Goal: Transaction & Acquisition: Purchase product/service

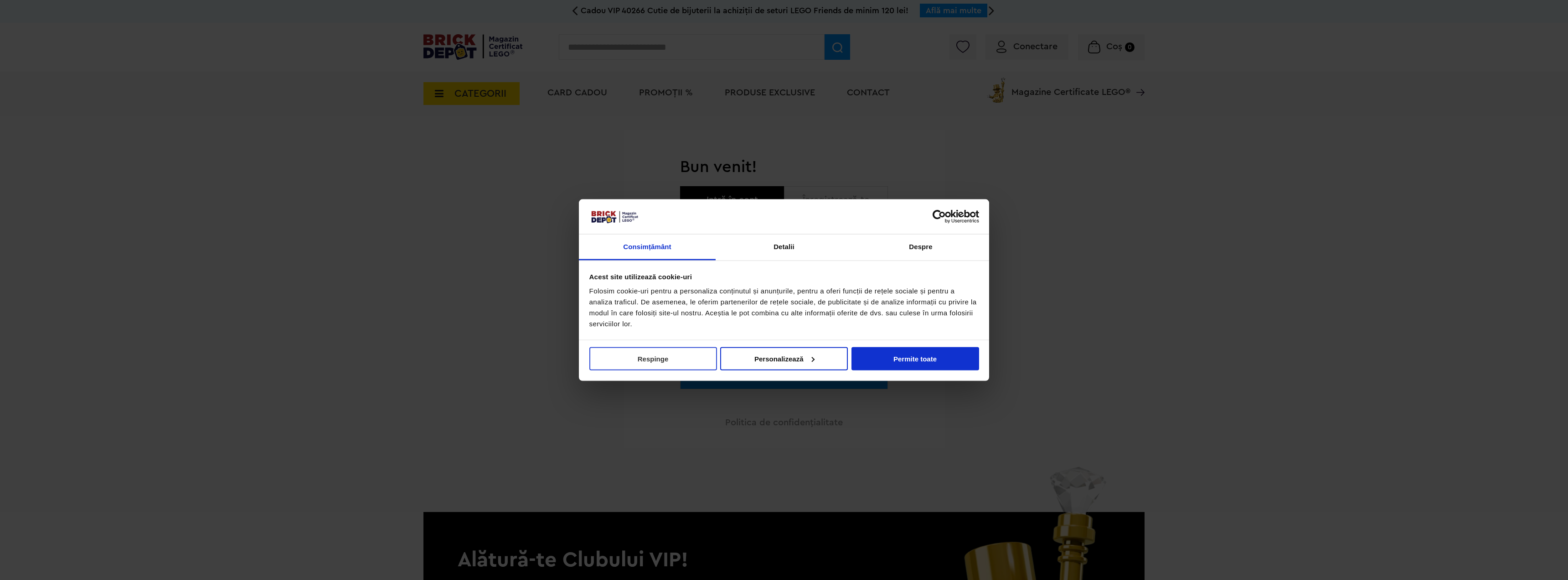
type input "**********"
click at [677, 359] on button "Respinge" at bounding box center [653, 358] width 127 height 24
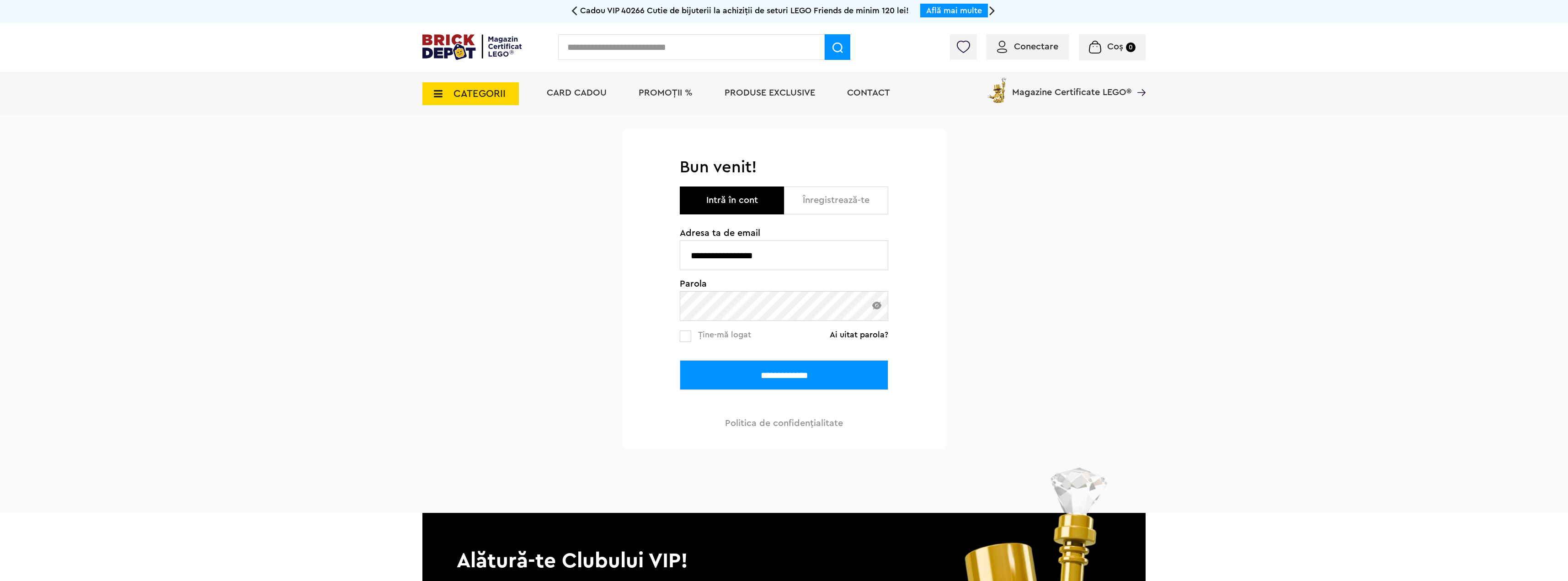
click at [738, 374] on input "**********" at bounding box center [784, 374] width 208 height 30
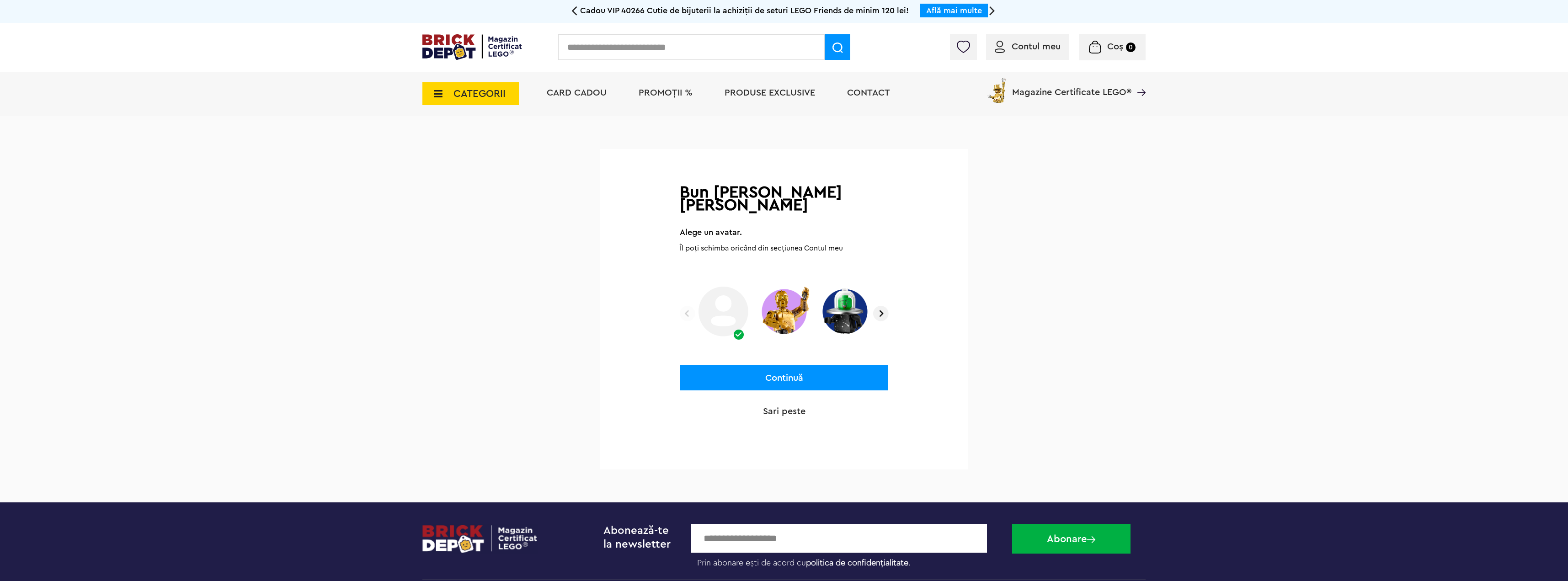
click at [764, 368] on button "Continuă" at bounding box center [784, 377] width 208 height 25
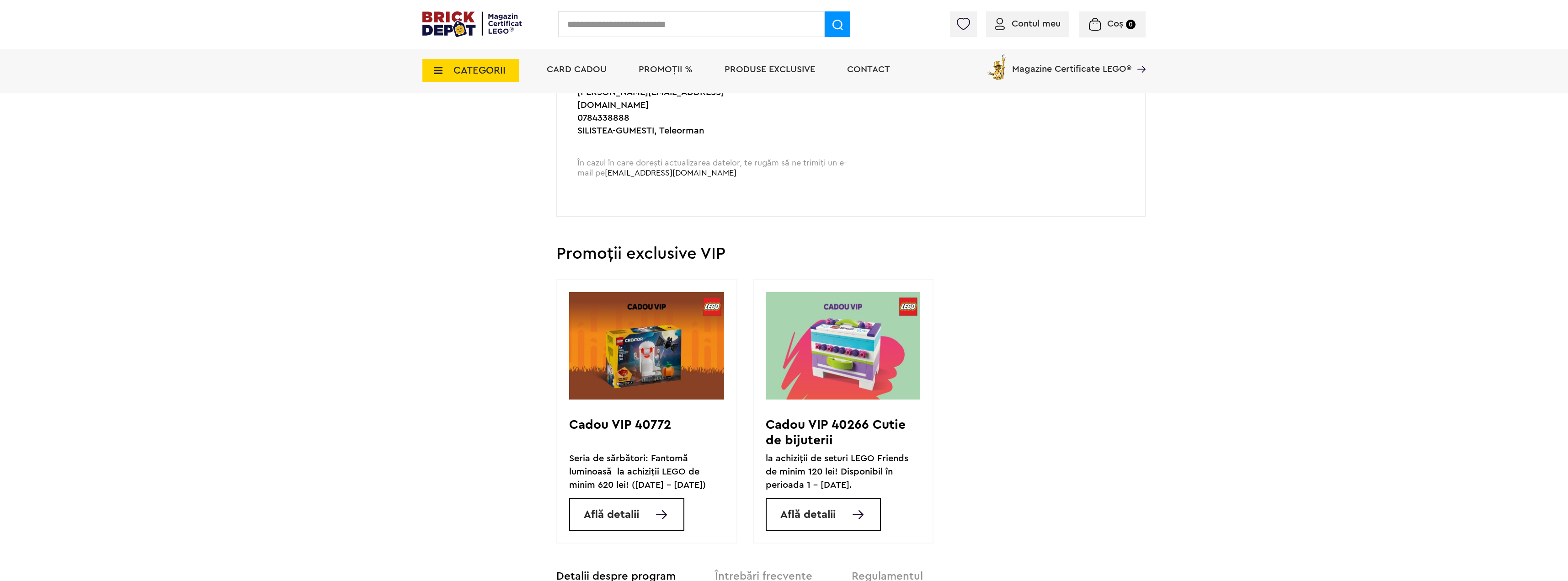
scroll to position [640, 0]
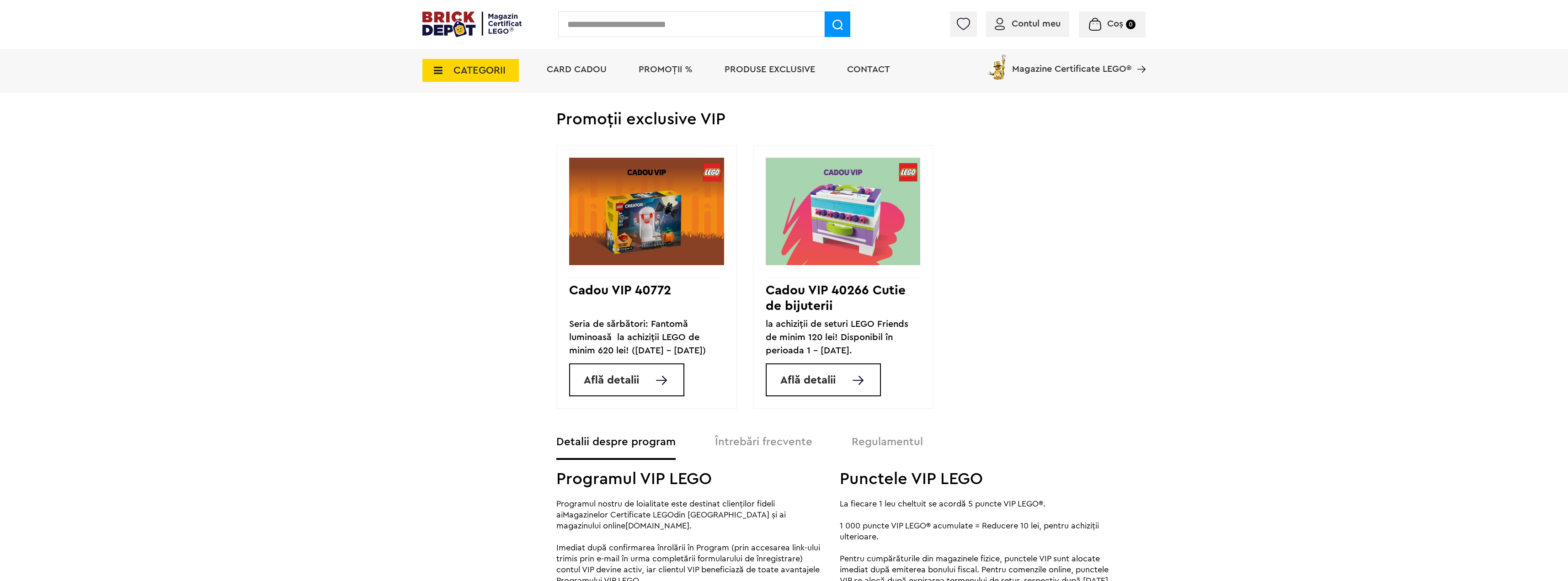
click at [820, 374] on span "Află detalii" at bounding box center [807, 380] width 55 height 11
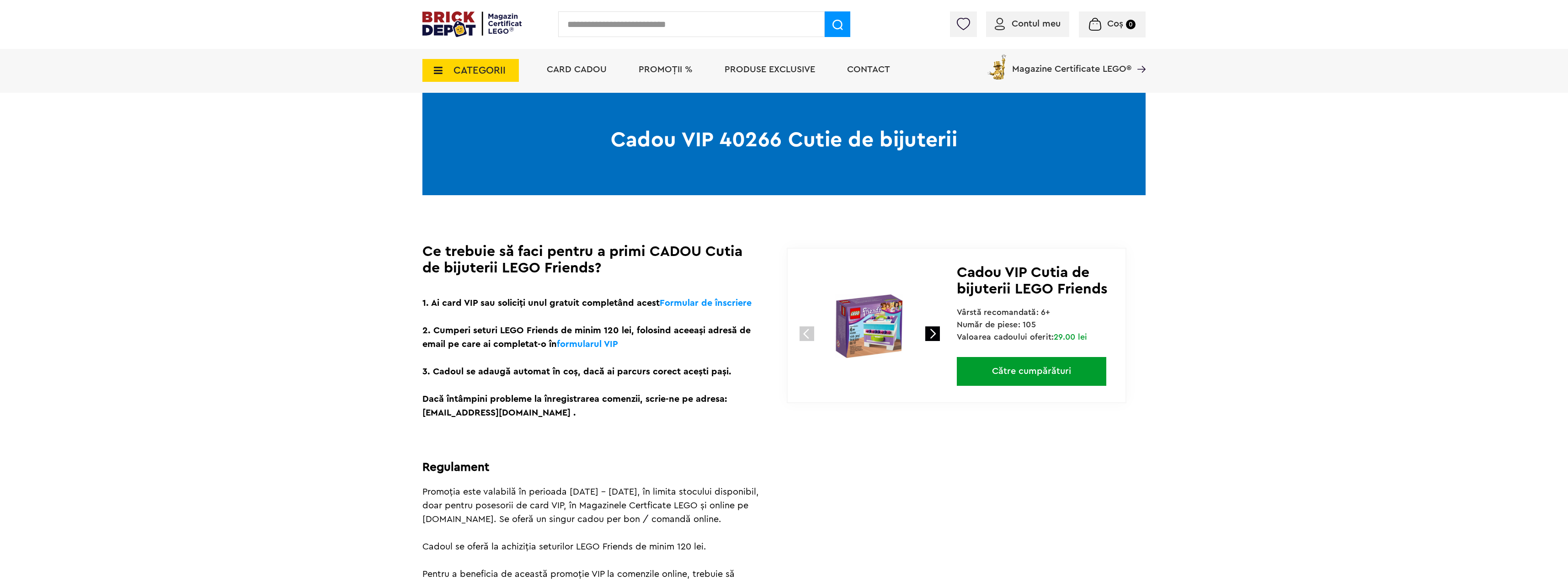
scroll to position [91, 0]
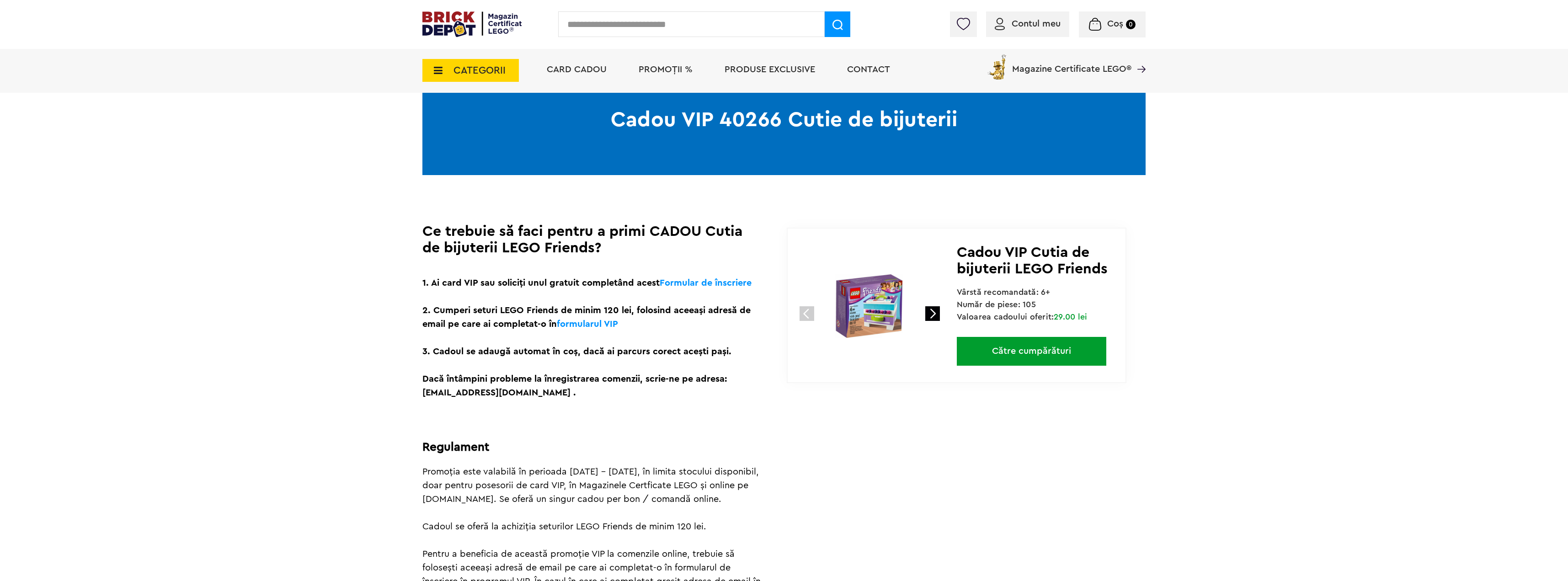
click at [934, 314] on link at bounding box center [932, 313] width 15 height 15
click at [806, 315] on link at bounding box center [806, 313] width 15 height 15
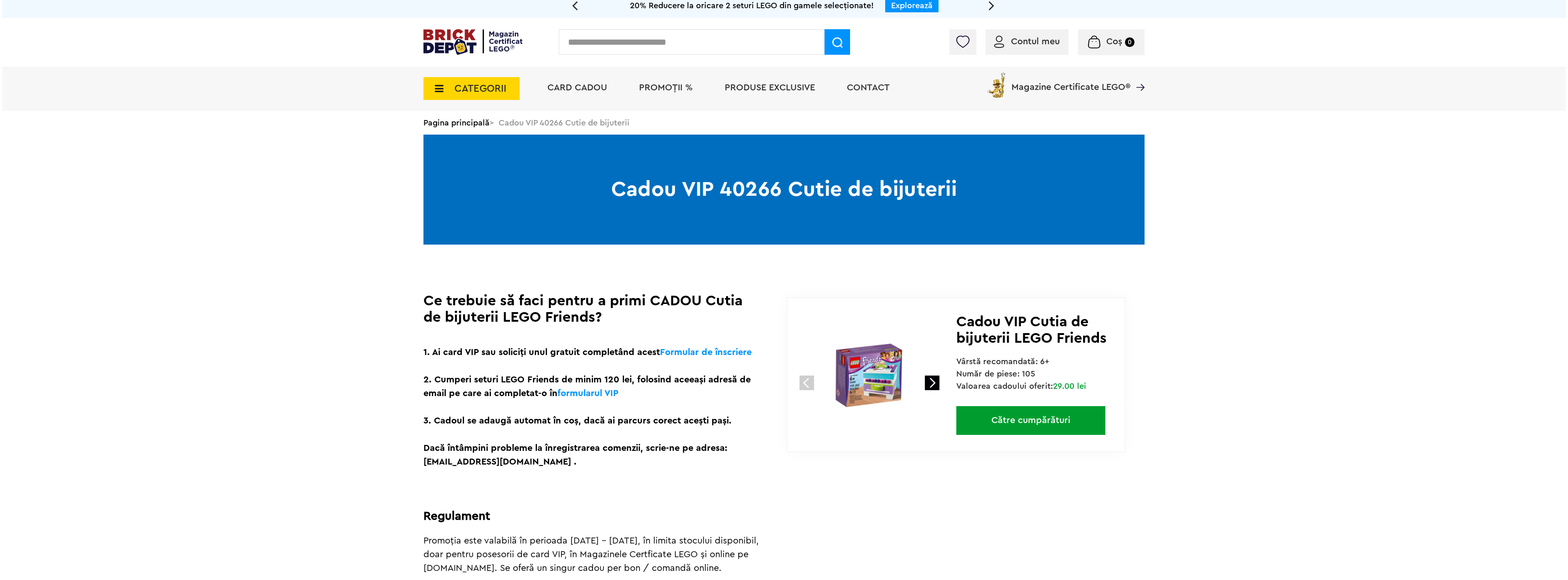
scroll to position [0, 0]
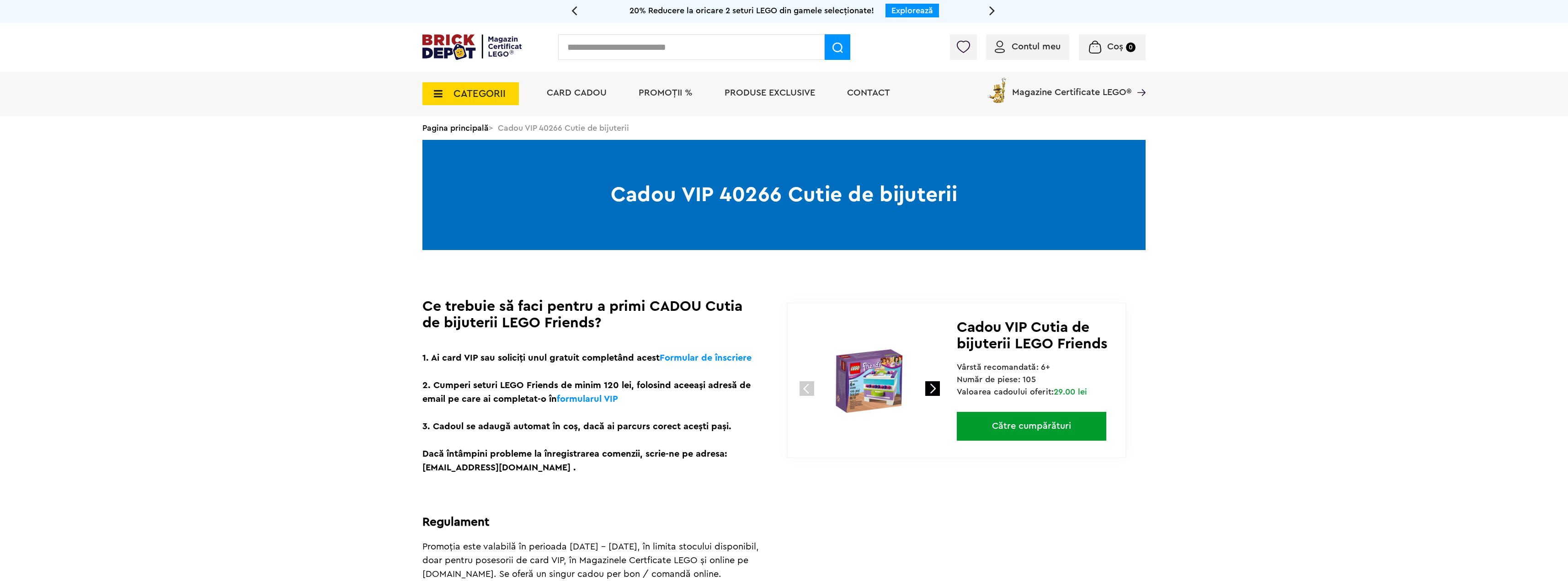
click at [482, 94] on span "CATEGORII" at bounding box center [480, 93] width 53 height 10
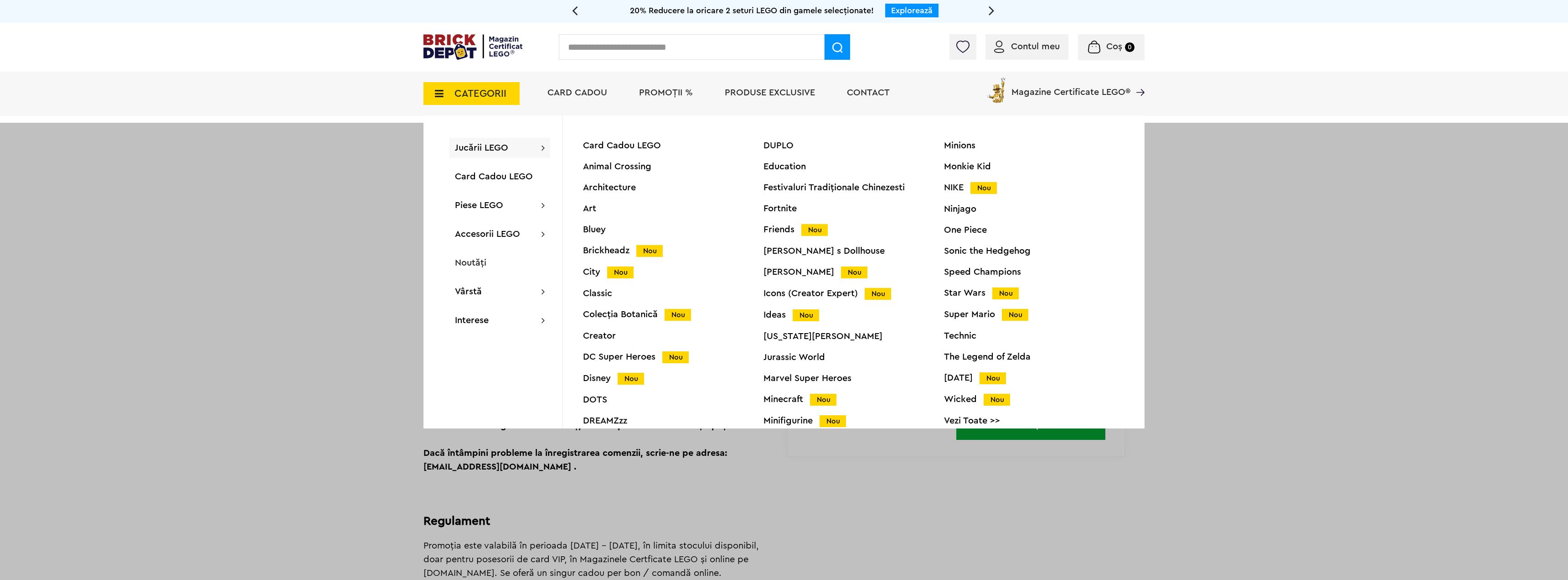
click at [781, 145] on div "DUPLO" at bounding box center [853, 145] width 181 height 9
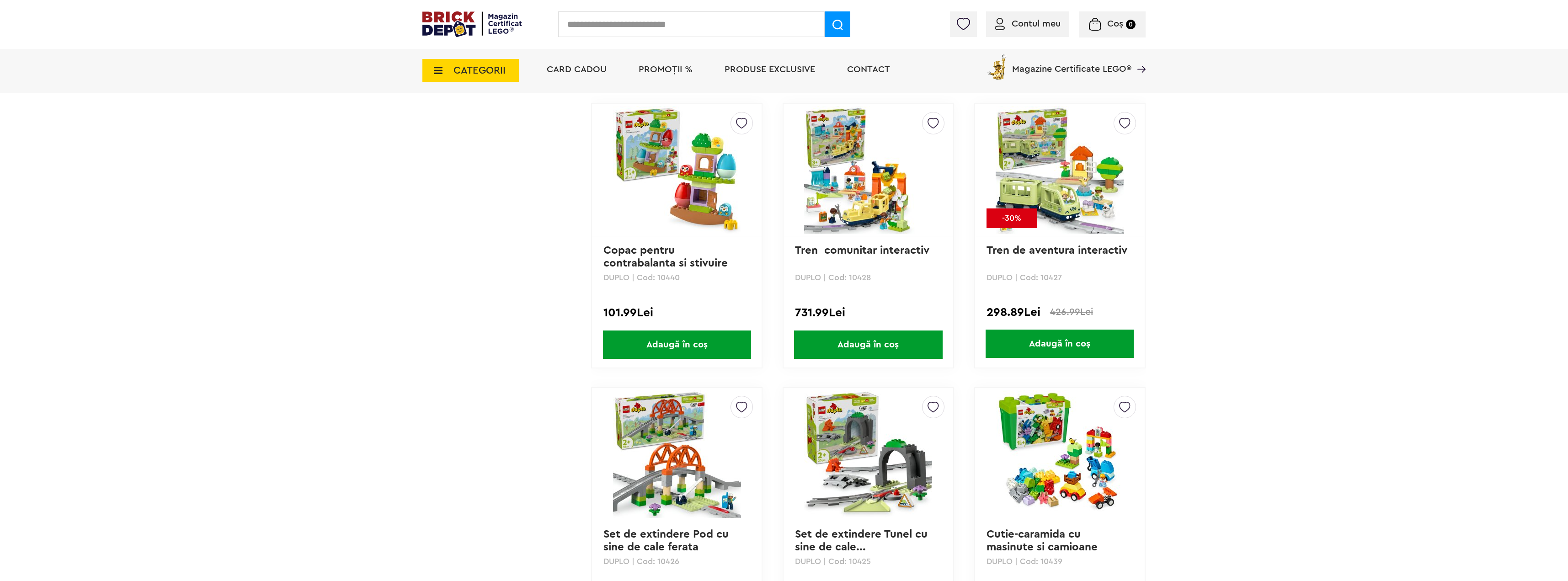
scroll to position [2193, 0]
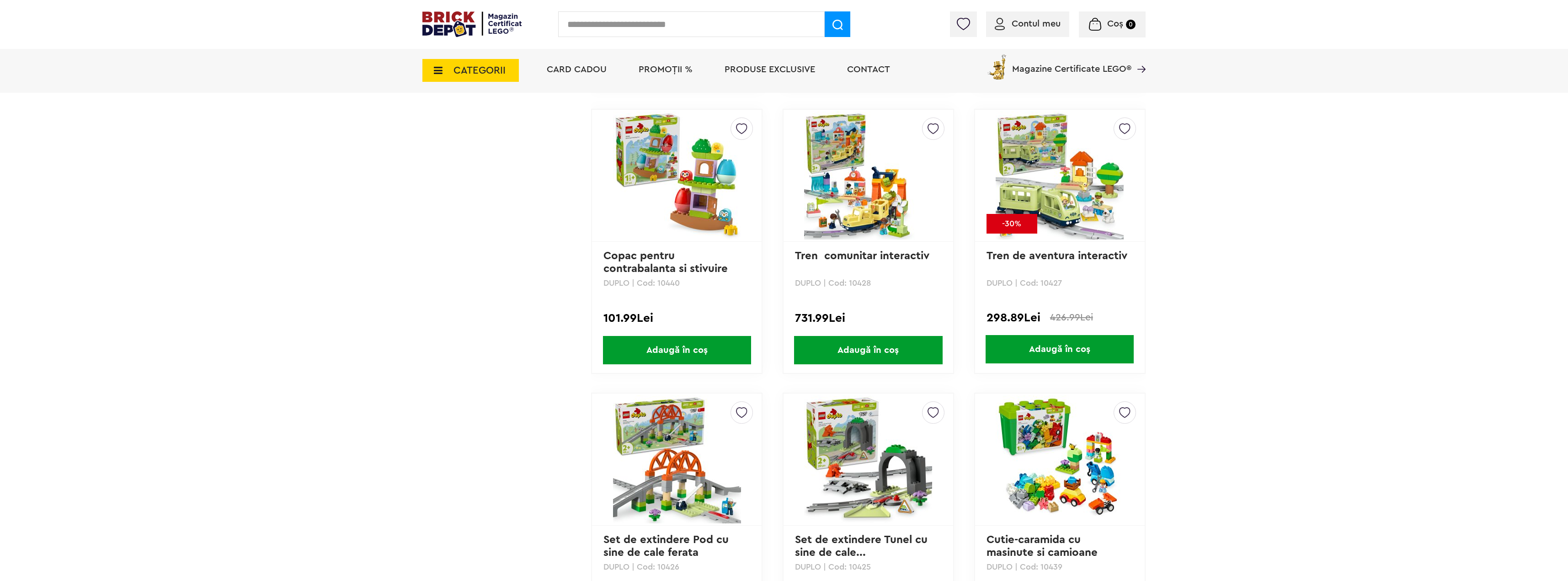
click at [1094, 214] on img at bounding box center [1059, 175] width 128 height 128
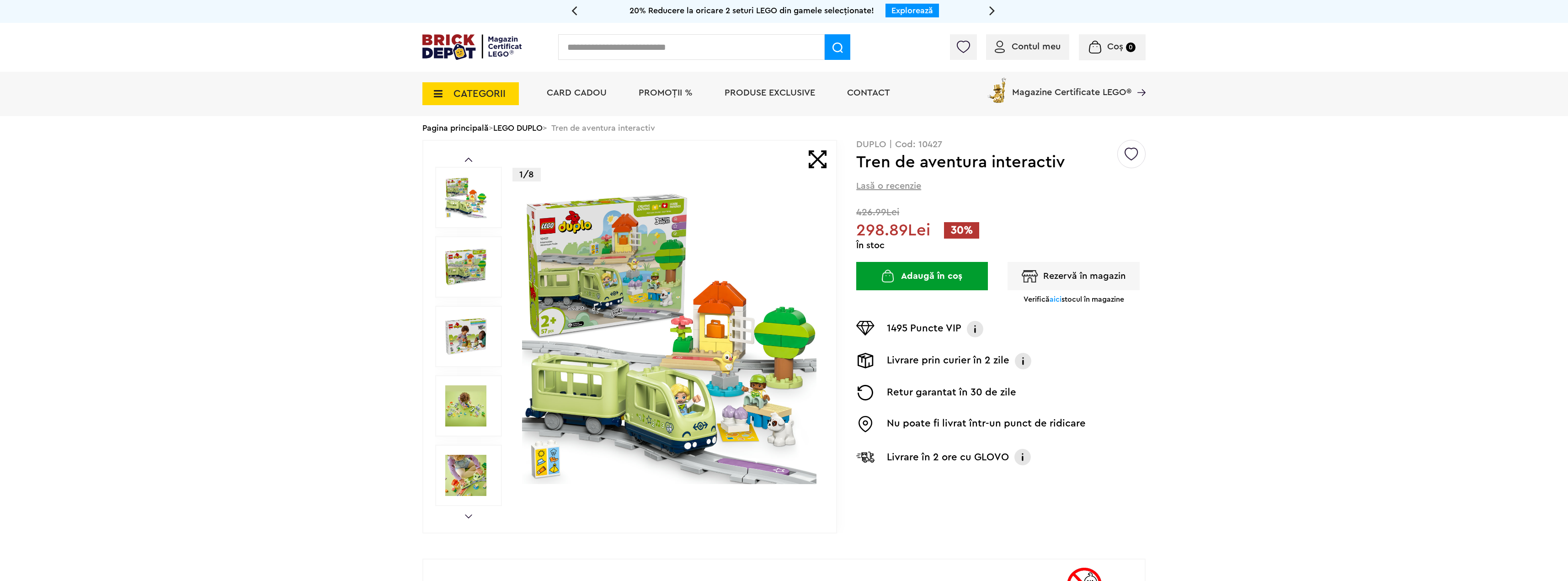
click at [431, 281] on div "Prev Next 1/8" at bounding box center [629, 337] width 415 height 394
click at [463, 333] on img at bounding box center [466, 336] width 41 height 41
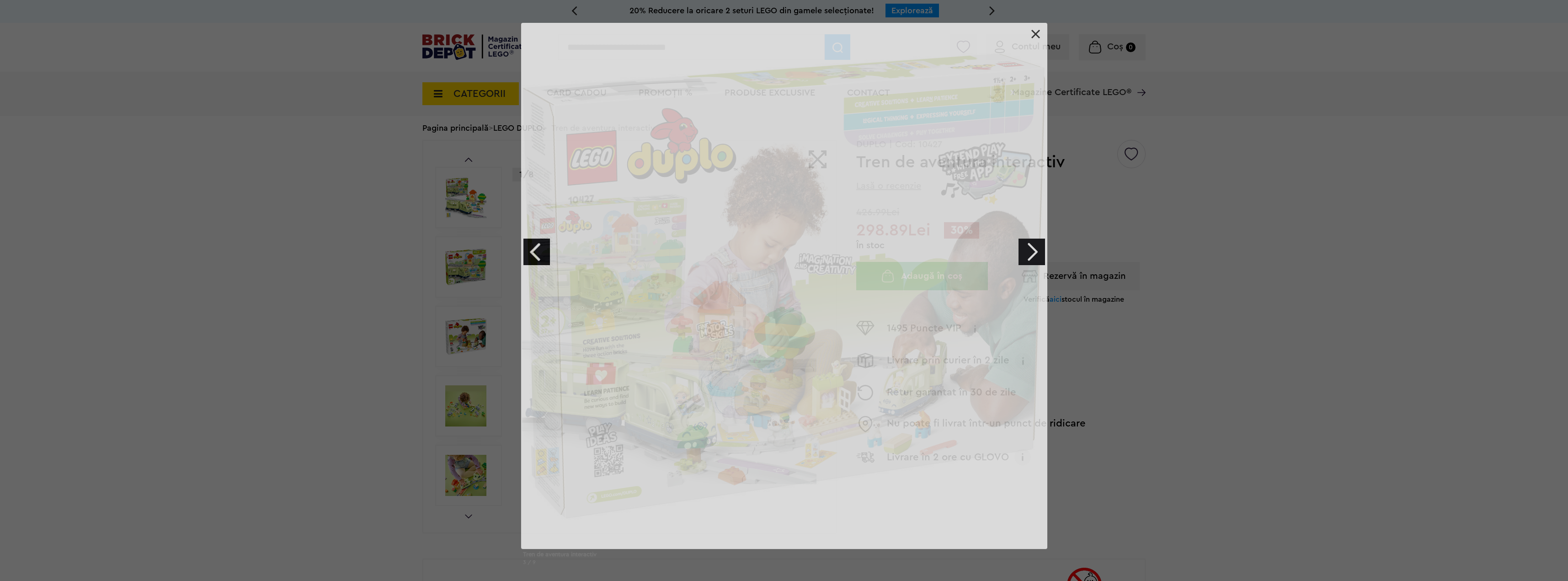
click at [461, 412] on div "Tren de aventura interactiv 3 / 9" at bounding box center [784, 298] width 1568 height 550
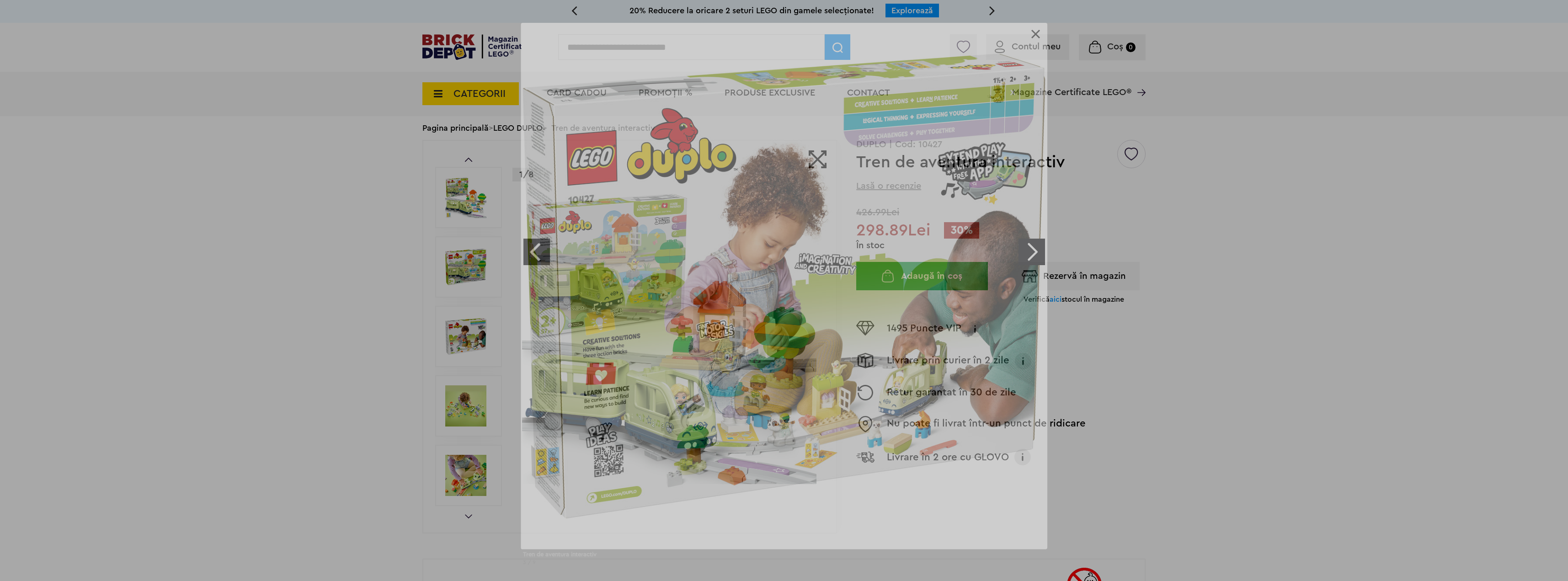
click at [461, 456] on div "Tren de aventura interactiv 3 / 9" at bounding box center [784, 298] width 1568 height 550
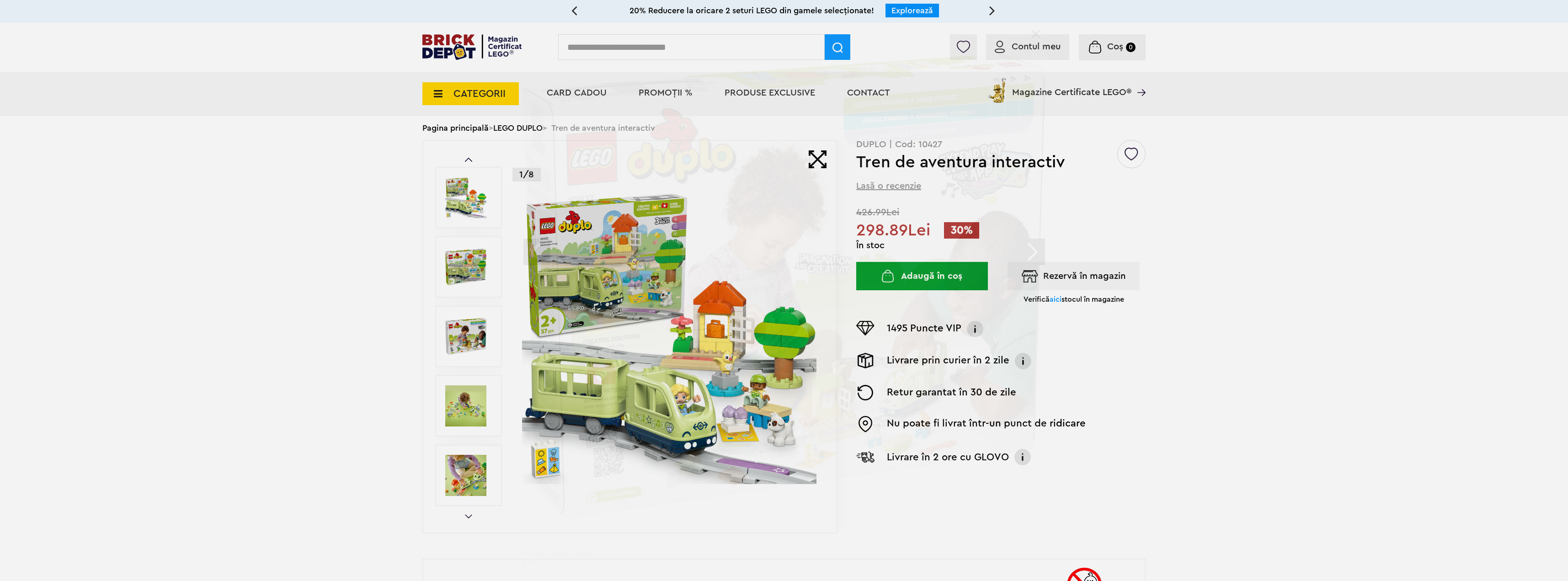
click at [470, 474] on div "Tren de aventura interactiv 3 / 9" at bounding box center [784, 298] width 1568 height 550
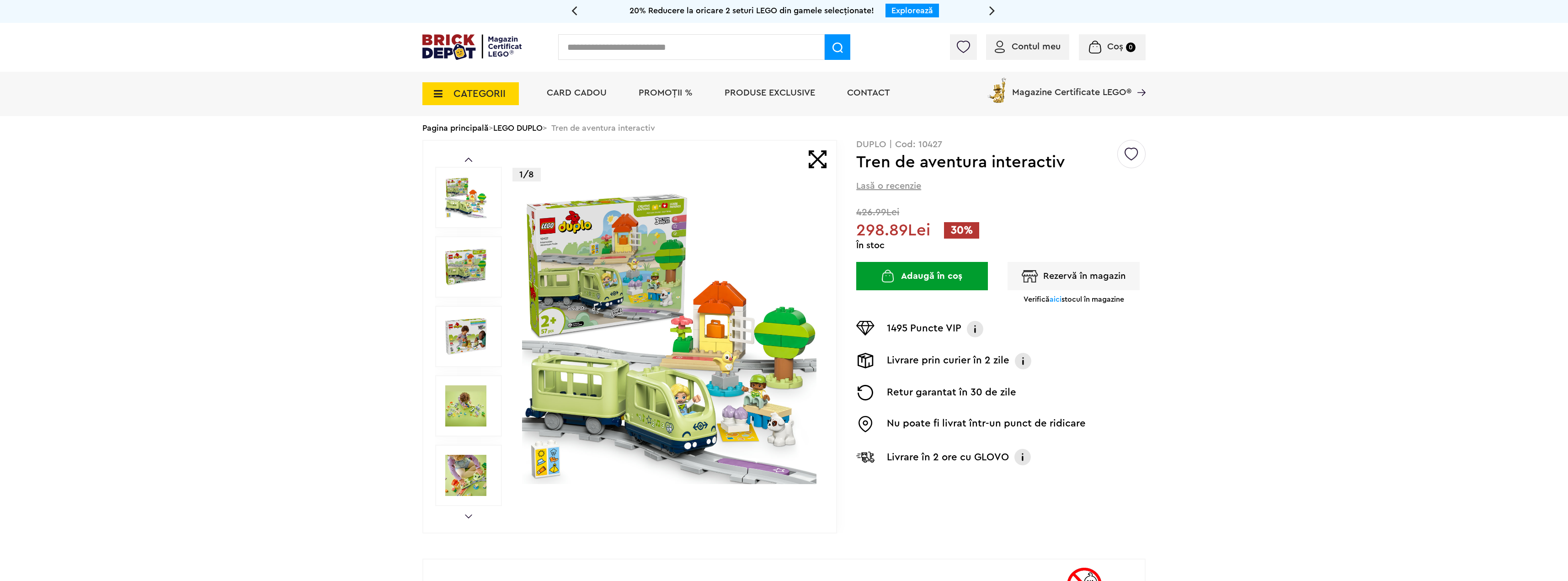
click at [468, 418] on img at bounding box center [466, 405] width 41 height 41
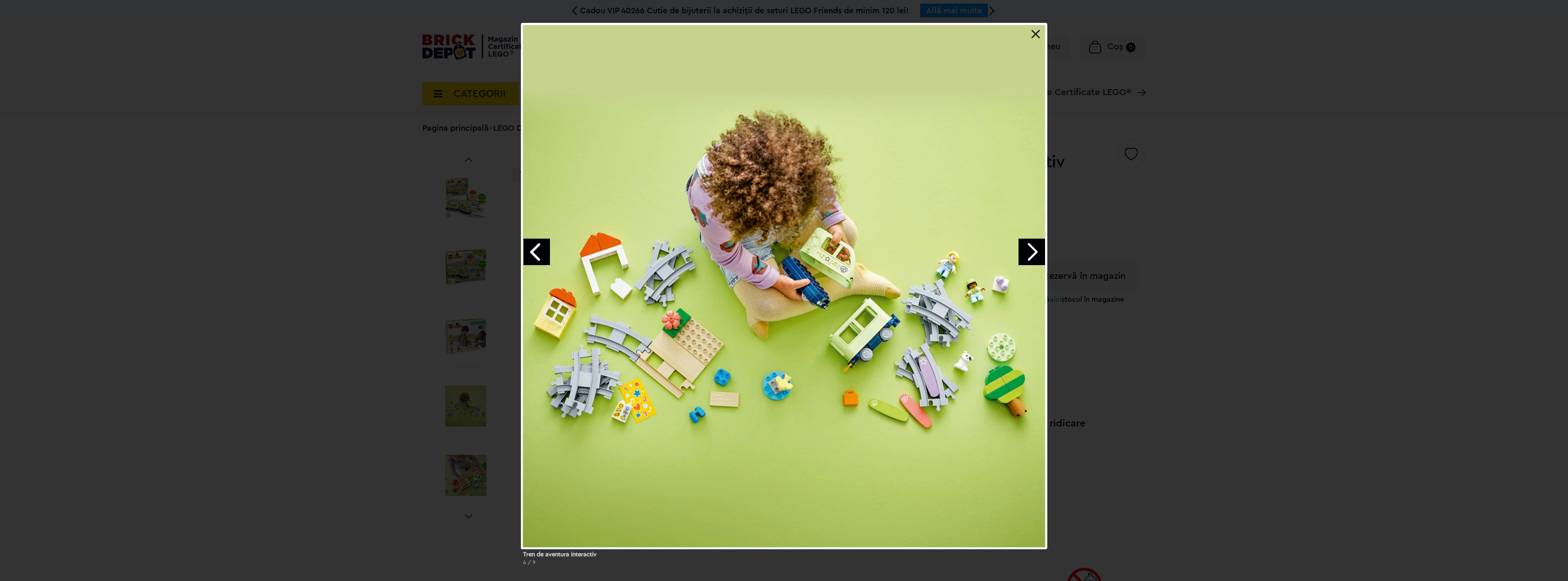
click at [468, 467] on div "Tren de aventura interactiv 4 / 9" at bounding box center [784, 298] width 1568 height 550
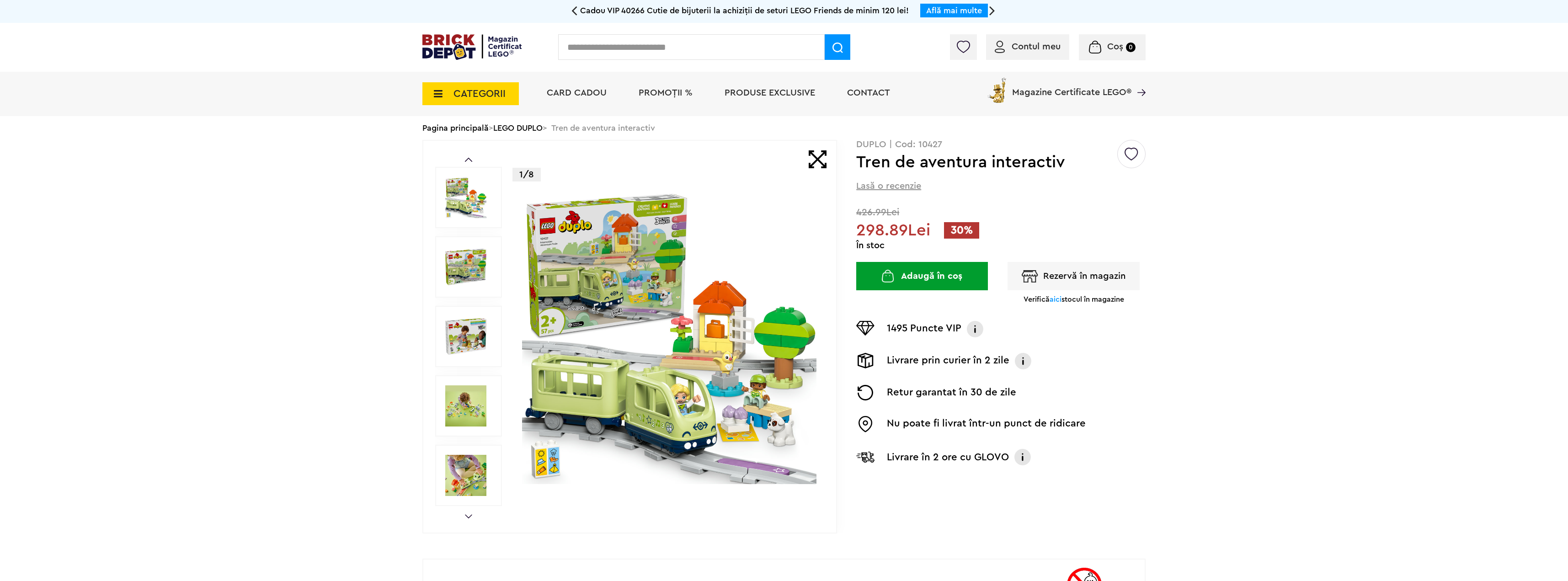
click at [457, 413] on img at bounding box center [466, 405] width 41 height 41
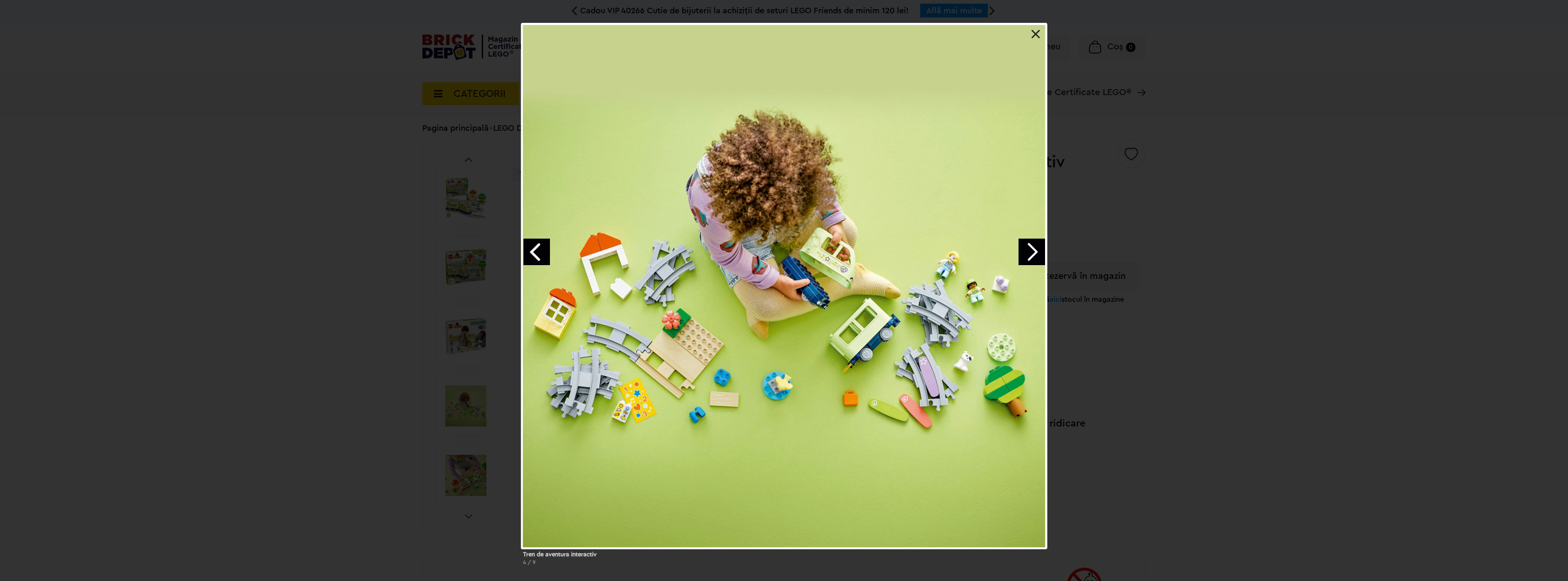
click at [461, 465] on div "Tren de aventura interactiv 4 / 9" at bounding box center [784, 298] width 1568 height 550
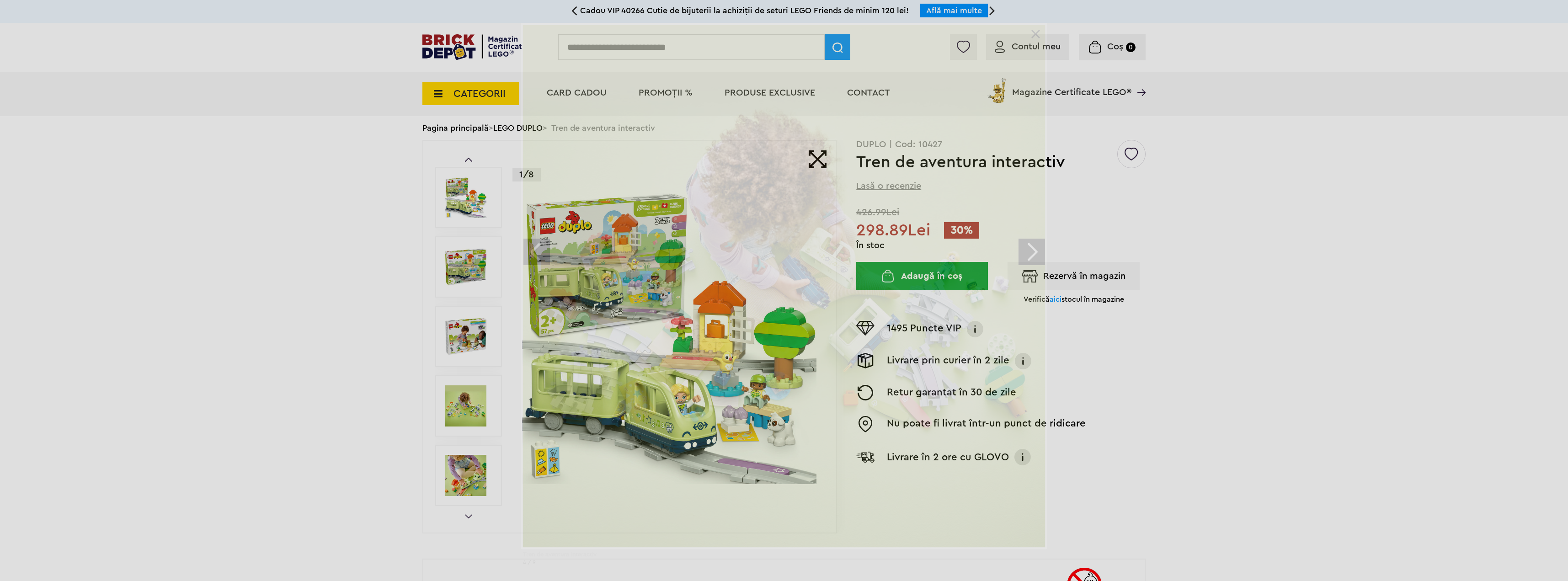
click at [461, 470] on div "Tren de aventura interactiv 4 / 9" at bounding box center [784, 298] width 1568 height 550
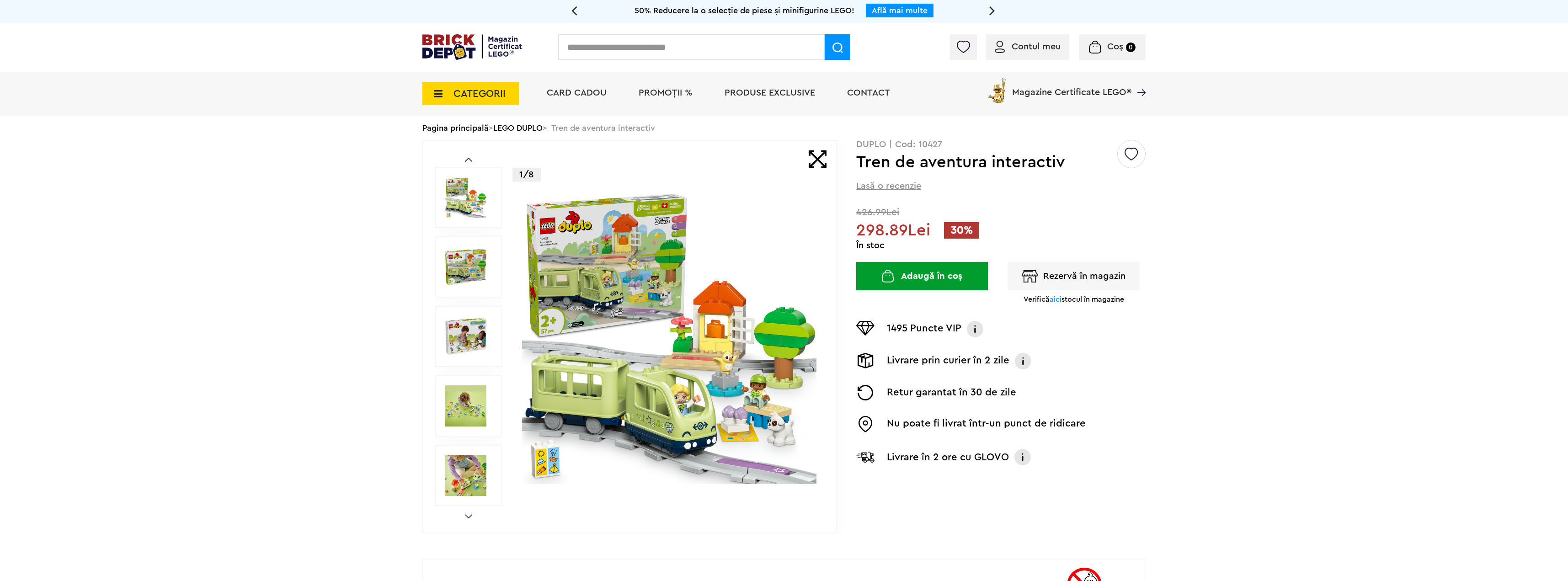
click at [467, 478] on img at bounding box center [466, 474] width 41 height 41
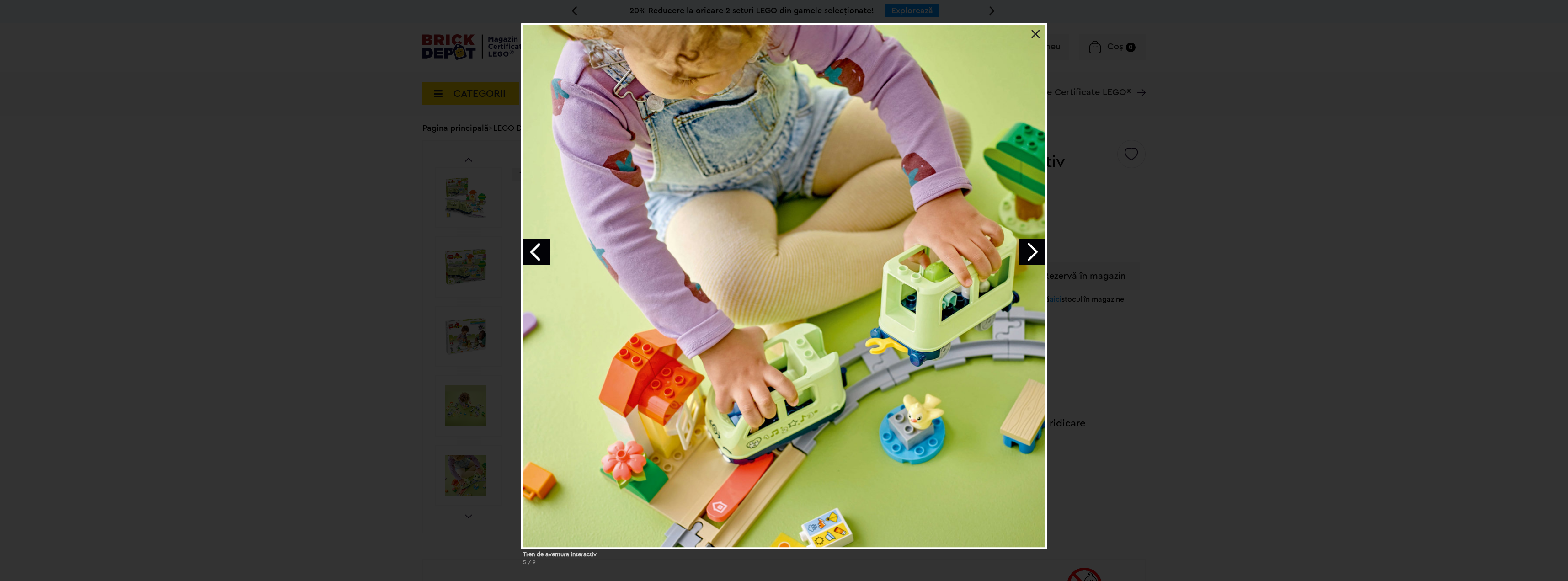
click at [332, 382] on div "Tren de aventura interactiv 5 / 9" at bounding box center [784, 298] width 1568 height 550
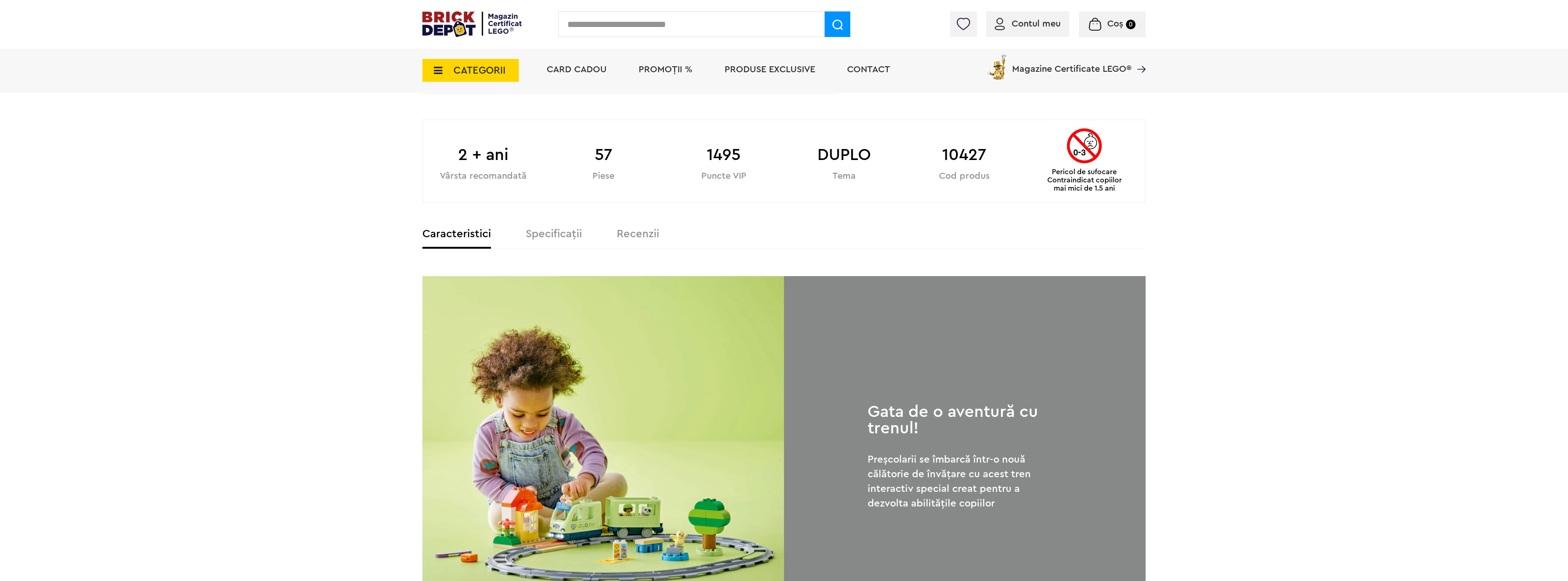
scroll to position [457, 0]
